Goal: Use online tool/utility: Utilize a website feature to perform a specific function

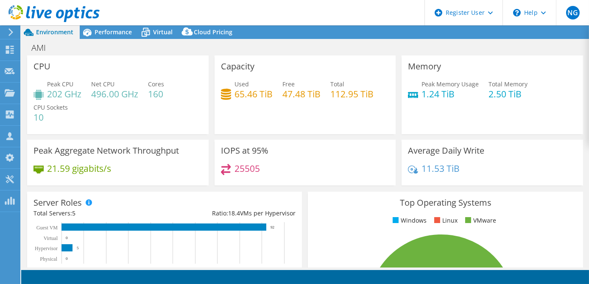
select select "USD"
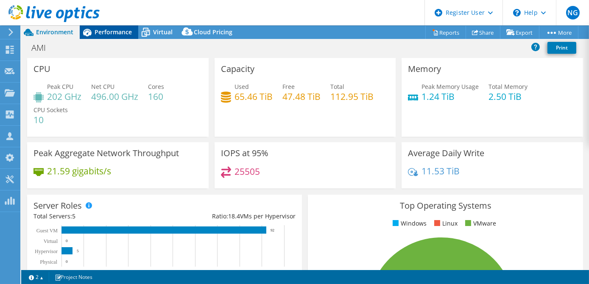
click at [99, 39] on div "Performance" at bounding box center [109, 32] width 58 height 14
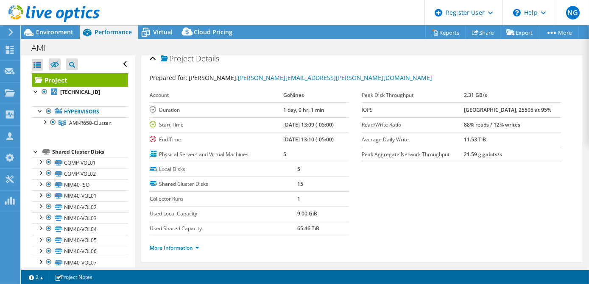
scroll to position [8, 0]
click at [153, 39] on div "AMI Print" at bounding box center [305, 47] width 568 height 17
click at [156, 36] on span "Virtual" at bounding box center [162, 32] width 19 height 8
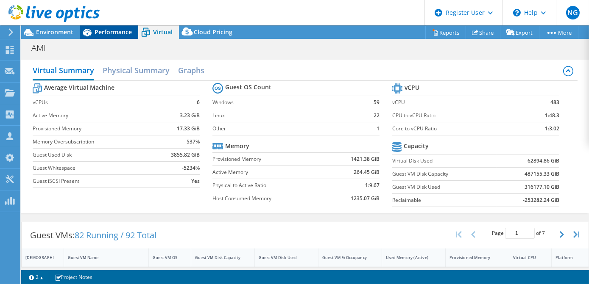
click at [121, 36] on span "Performance" at bounding box center [113, 32] width 37 height 8
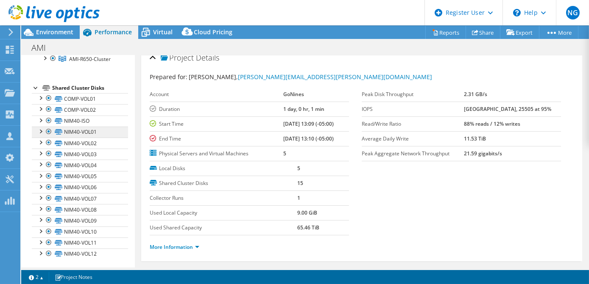
scroll to position [64, 0]
click at [49, 109] on div at bounding box center [49, 109] width 8 height 10
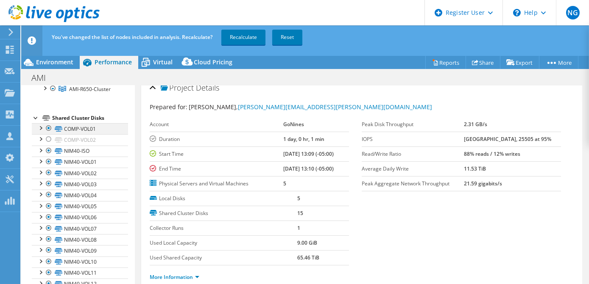
click at [48, 130] on div at bounding box center [49, 128] width 8 height 10
click at [235, 42] on link "Recalculate" at bounding box center [243, 37] width 44 height 15
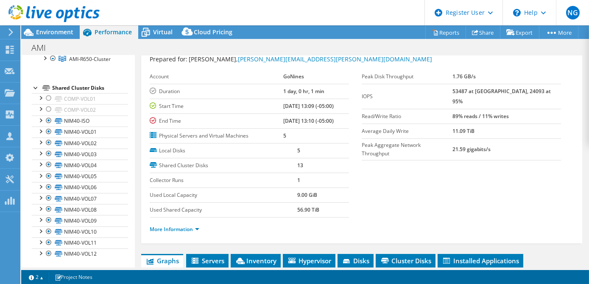
scroll to position [0, 0]
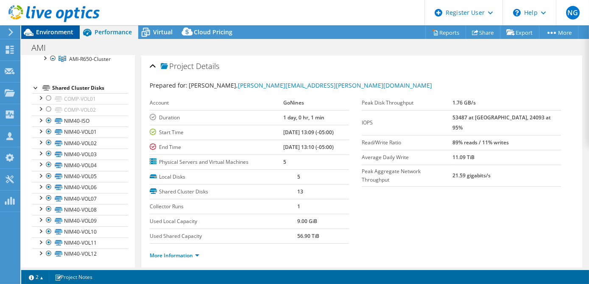
drag, startPoint x: 66, startPoint y: 25, endPoint x: 69, endPoint y: 33, distance: 9.5
click at [69, 33] on div "NG Dell User [PERSON_NAME] [PERSON_NAME][DOMAIN_NAME][EMAIL_ADDRESS][PERSON_NAM…" at bounding box center [294, 142] width 589 height 284
click at [69, 33] on span "Environment" at bounding box center [54, 32] width 37 height 8
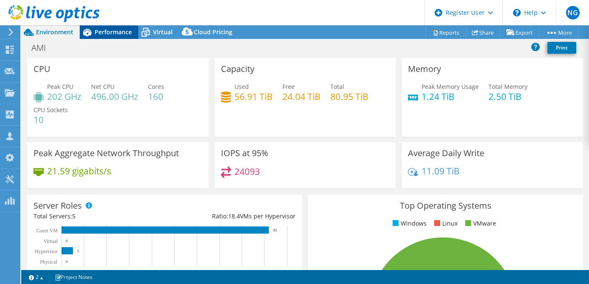
click at [103, 32] on span "Performance" at bounding box center [113, 32] width 37 height 8
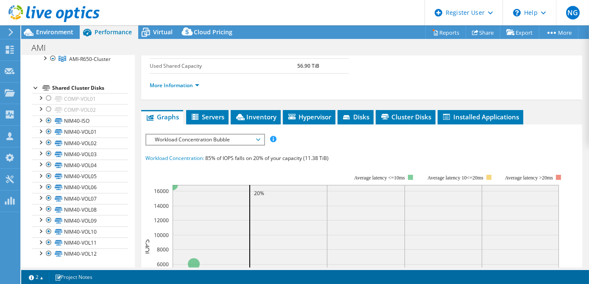
scroll to position [170, 0]
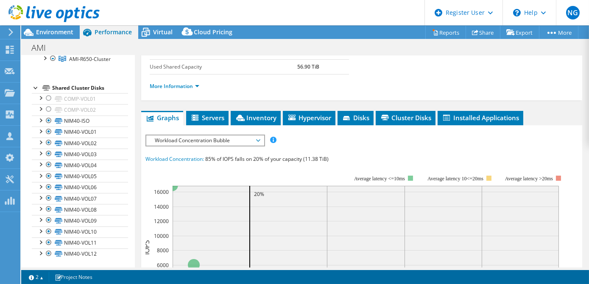
click at [251, 139] on span "Workload Concentration Bubble" at bounding box center [204, 141] width 109 height 10
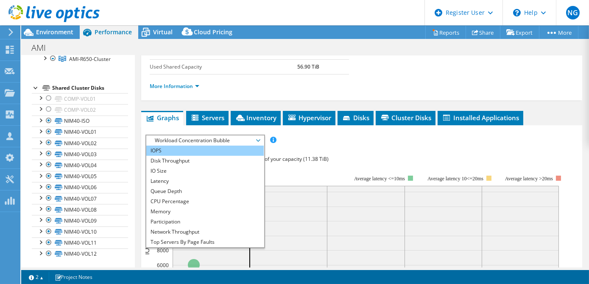
click at [227, 149] on li "IOPS" at bounding box center [204, 151] width 117 height 10
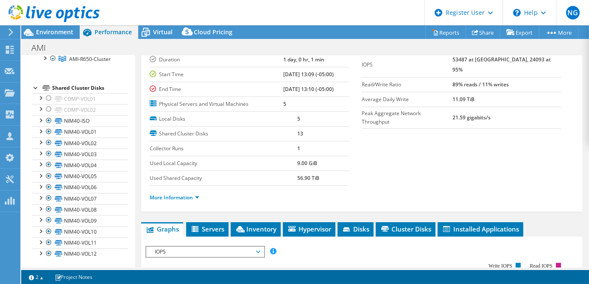
scroll to position [58, 0]
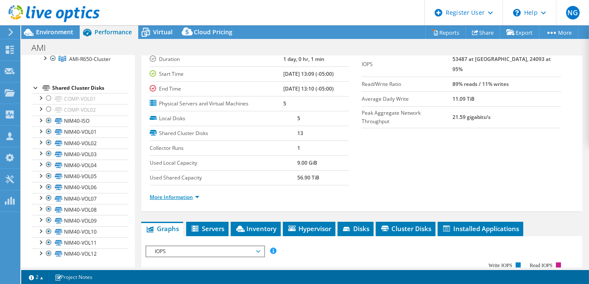
click at [198, 195] on link "More Information" at bounding box center [175, 197] width 50 height 7
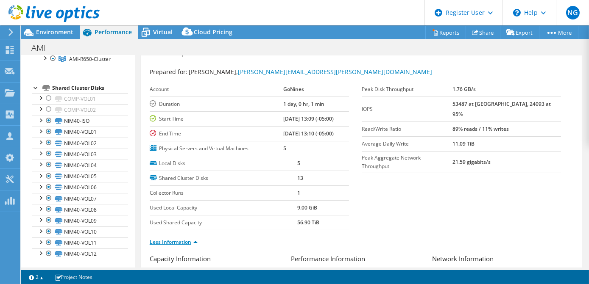
scroll to position [11, 0]
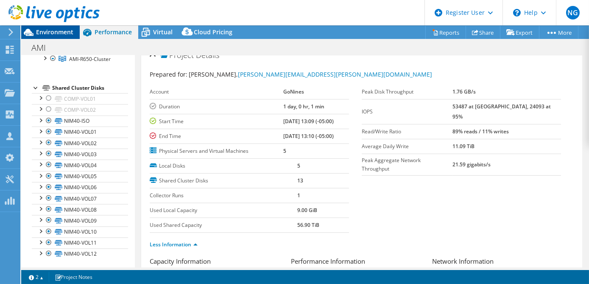
click at [46, 31] on span "Environment" at bounding box center [54, 32] width 37 height 8
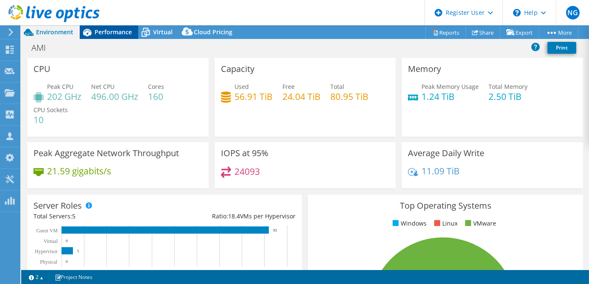
click at [116, 31] on span "Performance" at bounding box center [113, 32] width 37 height 8
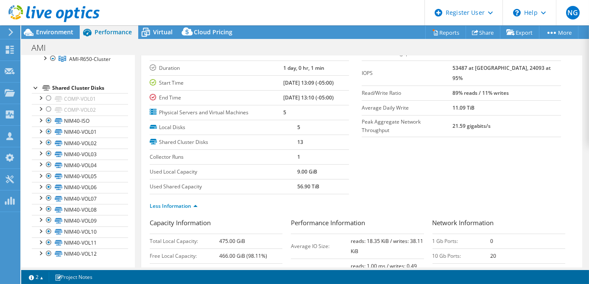
scroll to position [50, 0]
click at [162, 26] on div "Virtual" at bounding box center [158, 32] width 41 height 14
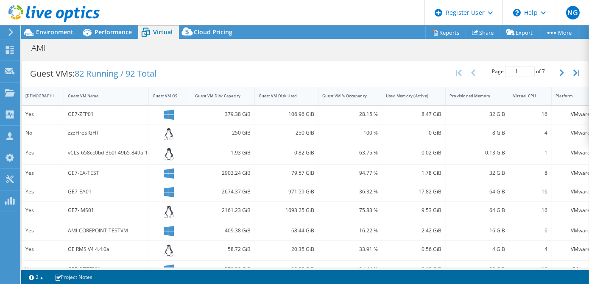
scroll to position [164, 0]
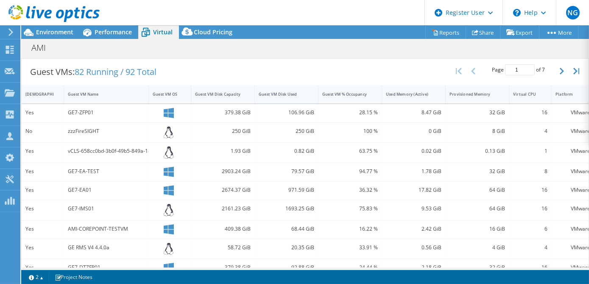
click at [278, 92] on div "Guest VM Disk Used" at bounding box center [281, 95] width 45 height 6
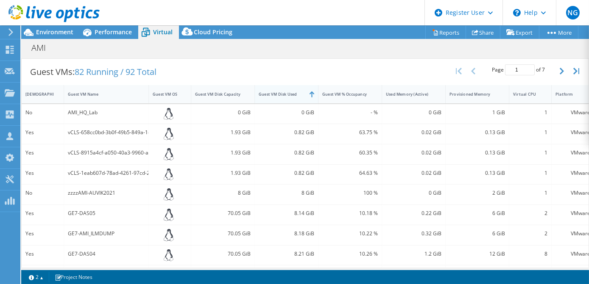
click at [278, 92] on div "Guest VM Disk Used" at bounding box center [281, 95] width 45 height 6
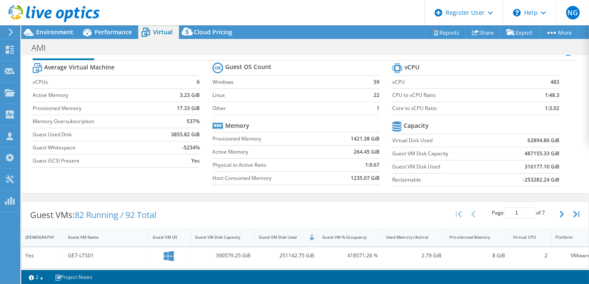
scroll to position [0, 0]
